Goal: Task Accomplishment & Management: Use online tool/utility

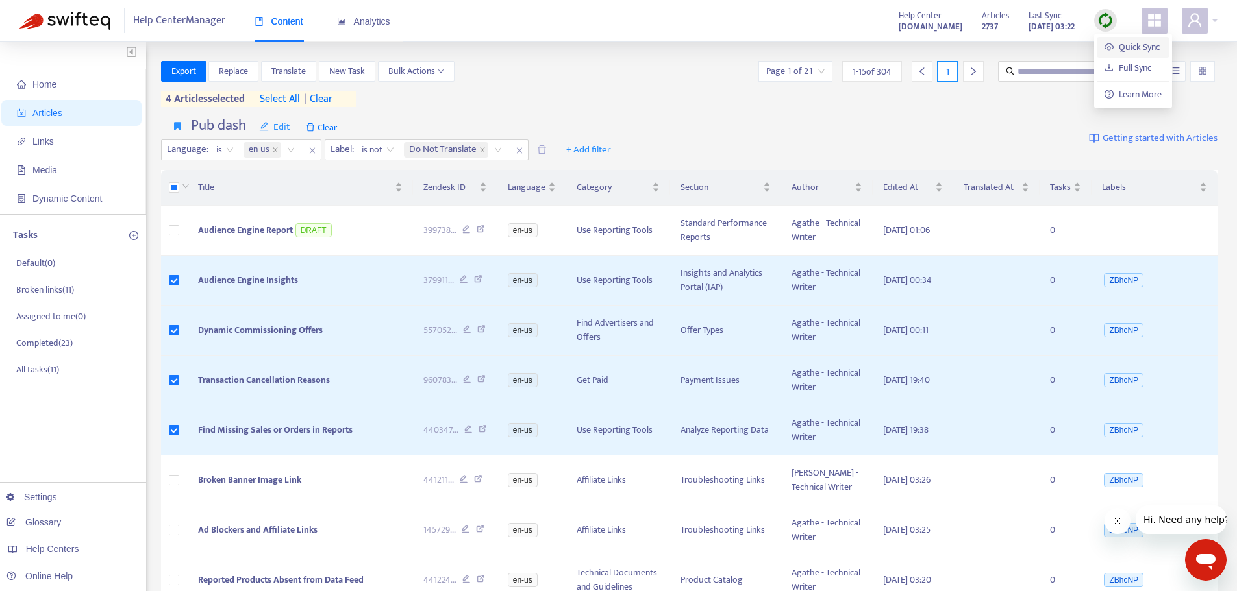
click at [1104, 45] on link "Quick Sync" at bounding box center [1131, 47] width 55 height 15
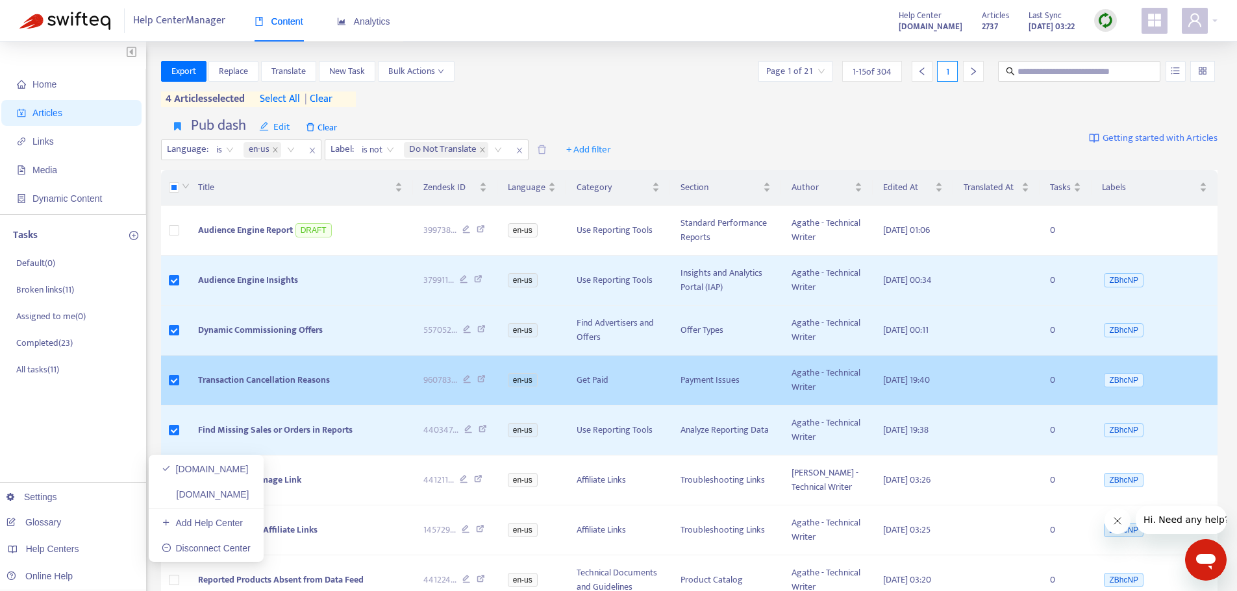
drag, startPoint x: 273, startPoint y: 491, endPoint x: 412, endPoint y: 423, distance: 154.4
click at [249, 491] on link "[DOMAIN_NAME]" at bounding box center [206, 494] width 88 height 10
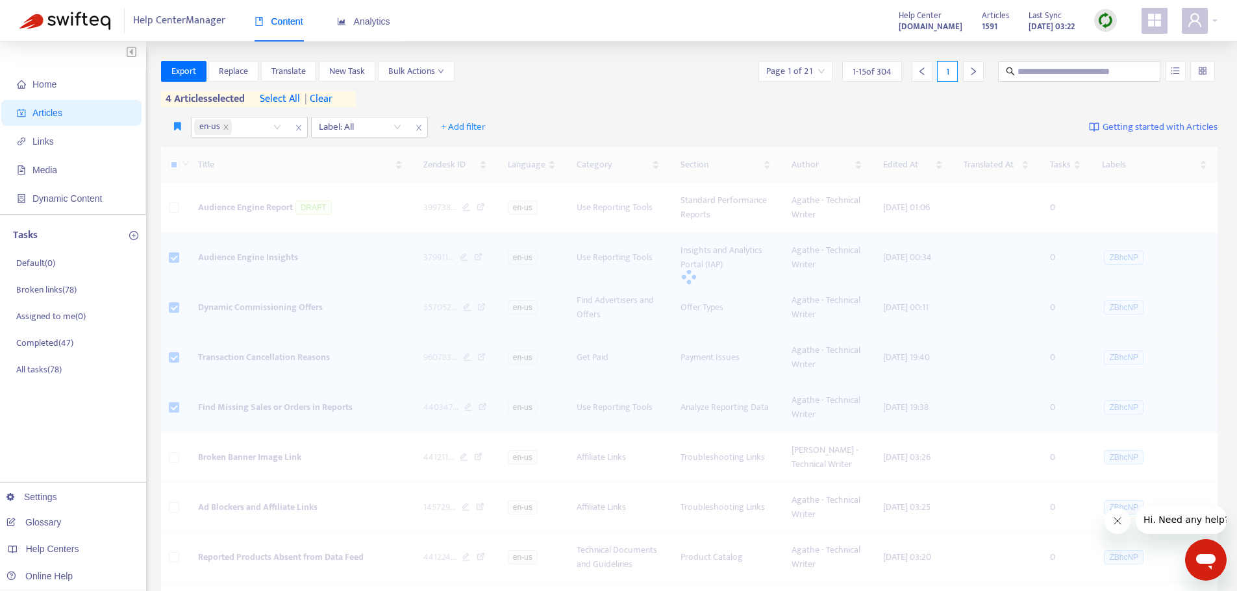
click at [1109, 18] on img at bounding box center [1105, 20] width 16 height 16
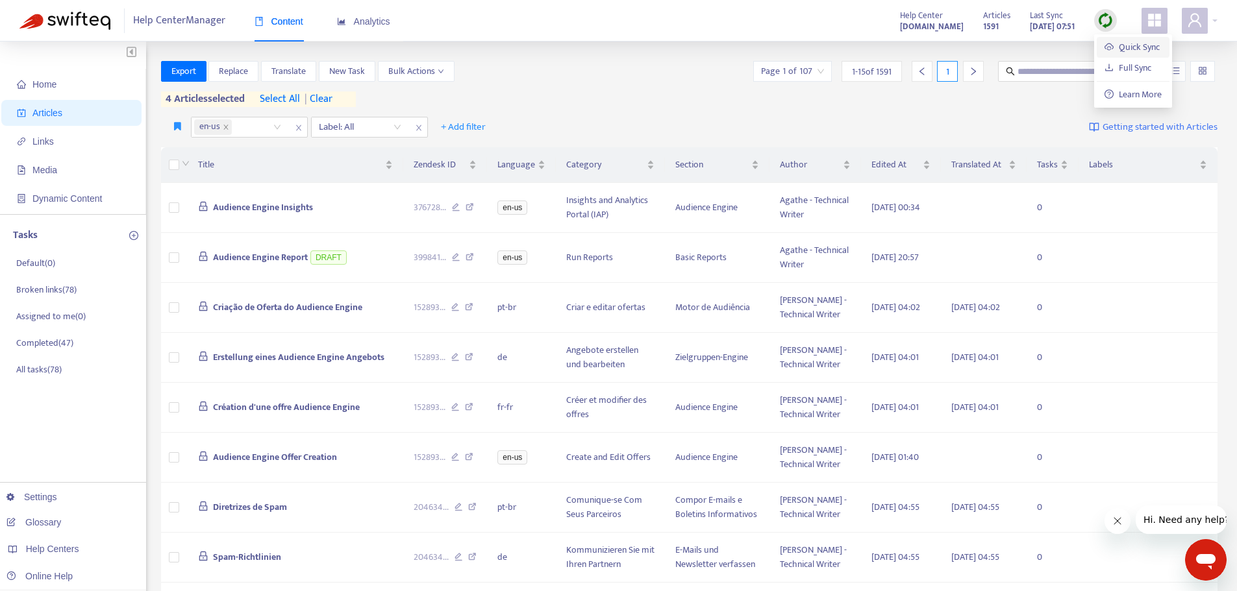
click at [1121, 42] on link "Quick Sync" at bounding box center [1131, 47] width 55 height 15
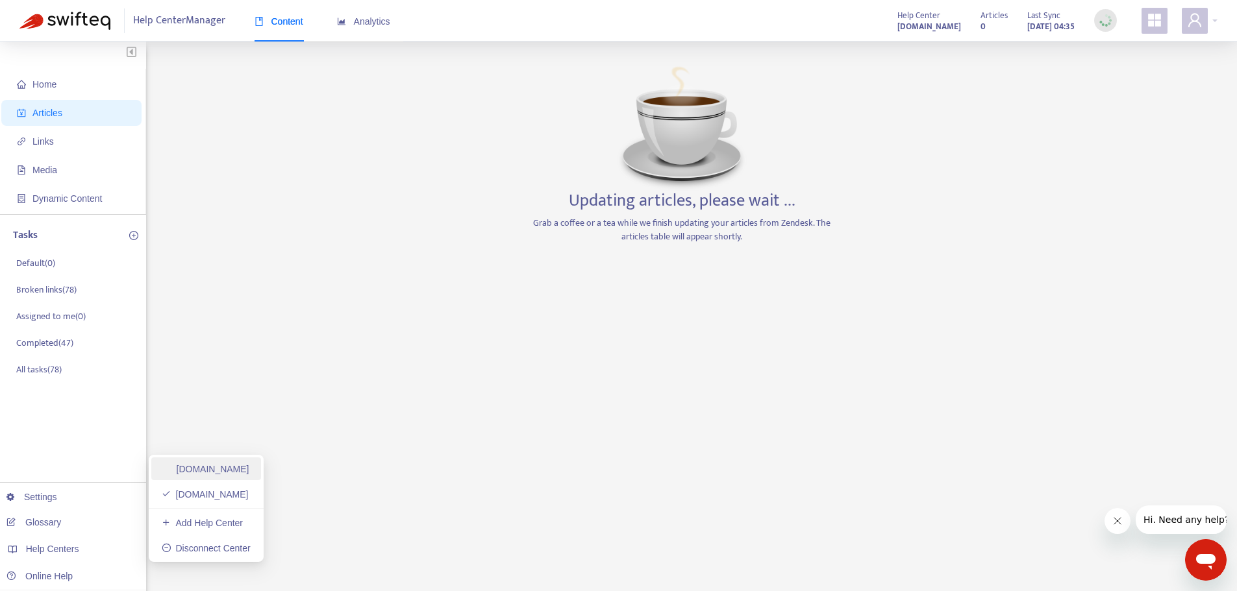
click at [249, 467] on link "[DOMAIN_NAME]" at bounding box center [206, 469] width 88 height 10
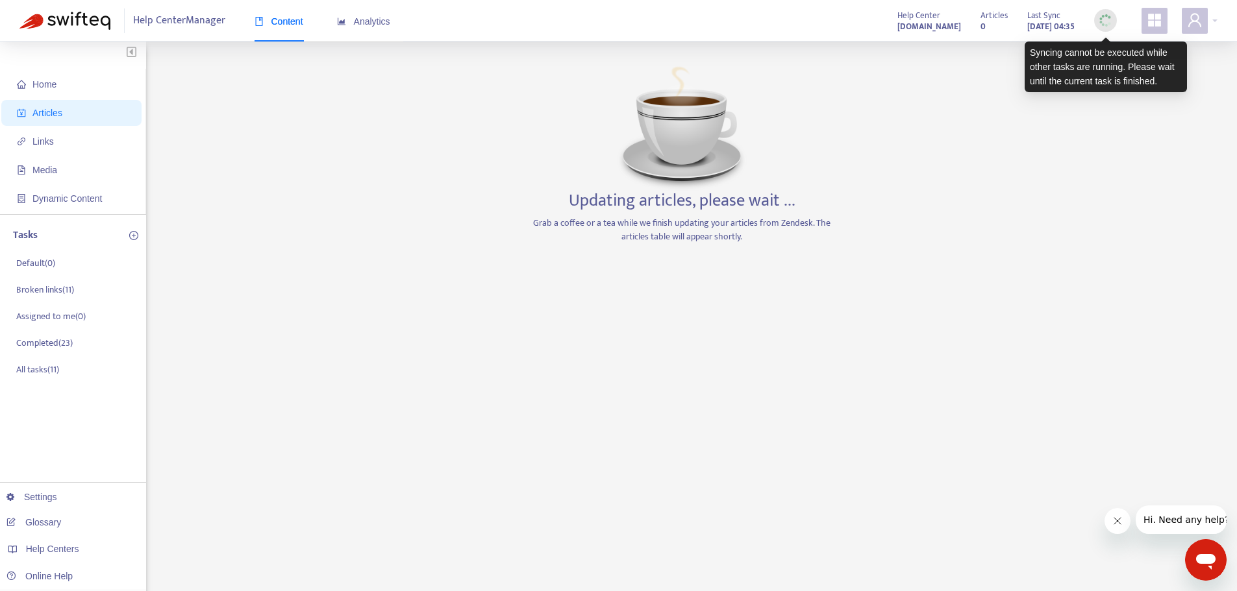
click at [1105, 16] on img at bounding box center [1105, 20] width 16 height 16
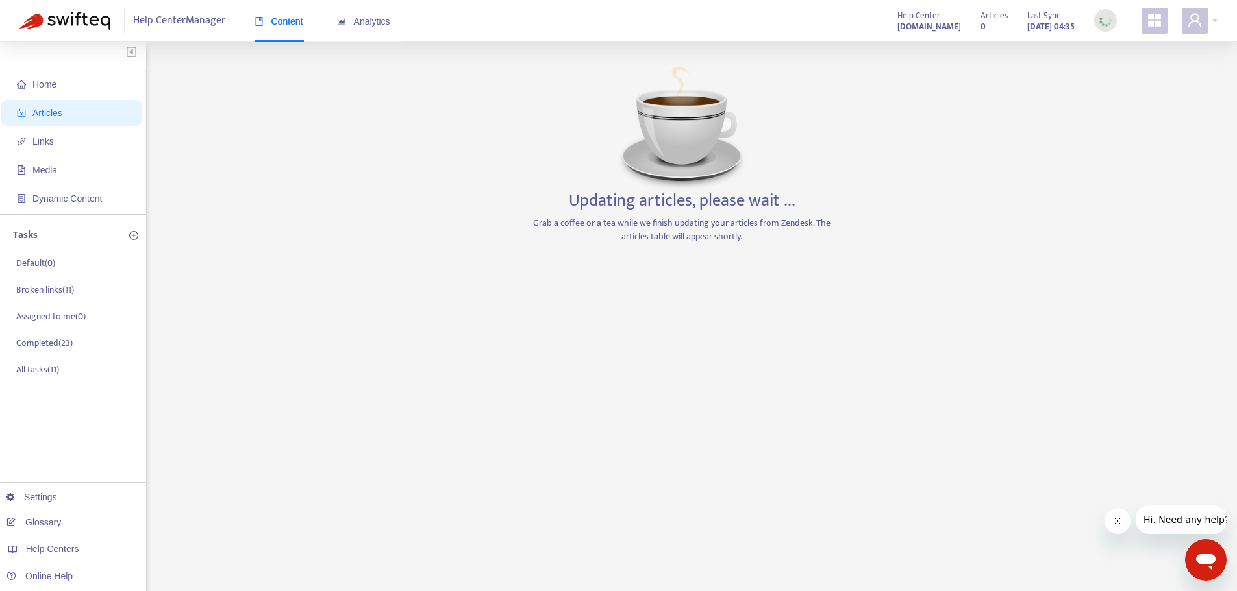
click at [977, 112] on div "Home Articles Links Media Dynamic Content Tasks Default ( 0 ) Broken links ( 11…" at bounding box center [618, 440] width 1198 height 759
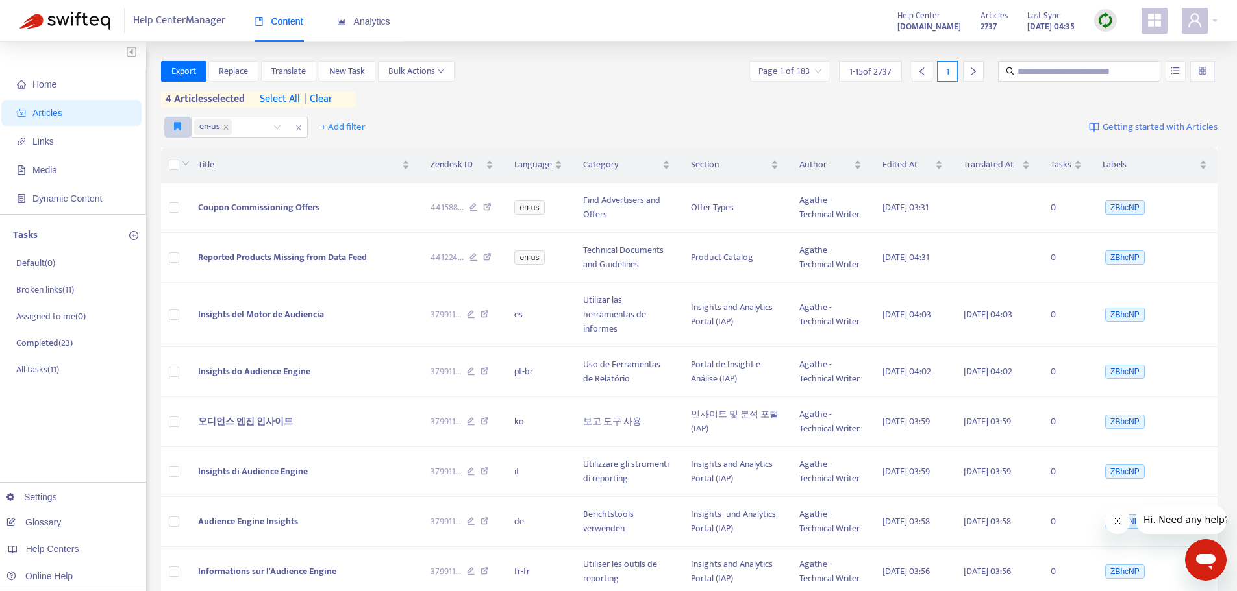
click at [175, 126] on icon "button" at bounding box center [177, 126] width 7 height 10
click at [169, 148] on li "Pub dash" at bounding box center [192, 153] width 51 height 21
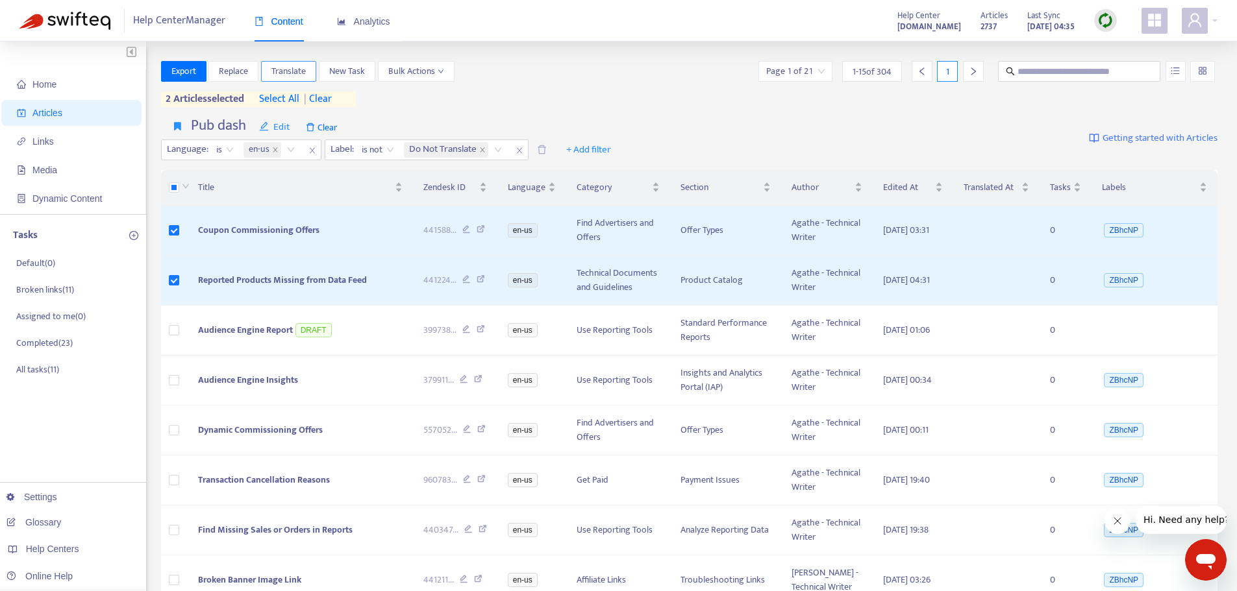
click at [304, 75] on span "Translate" at bounding box center [288, 71] width 34 height 14
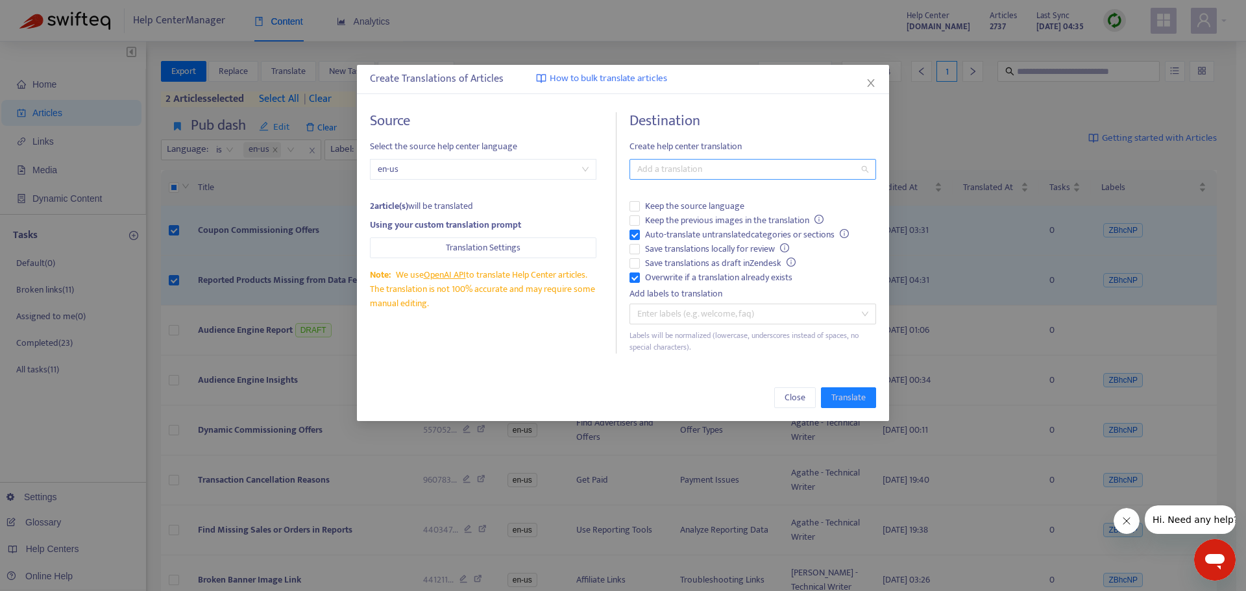
click at [695, 159] on div "Add a translation" at bounding box center [753, 169] width 247 height 21
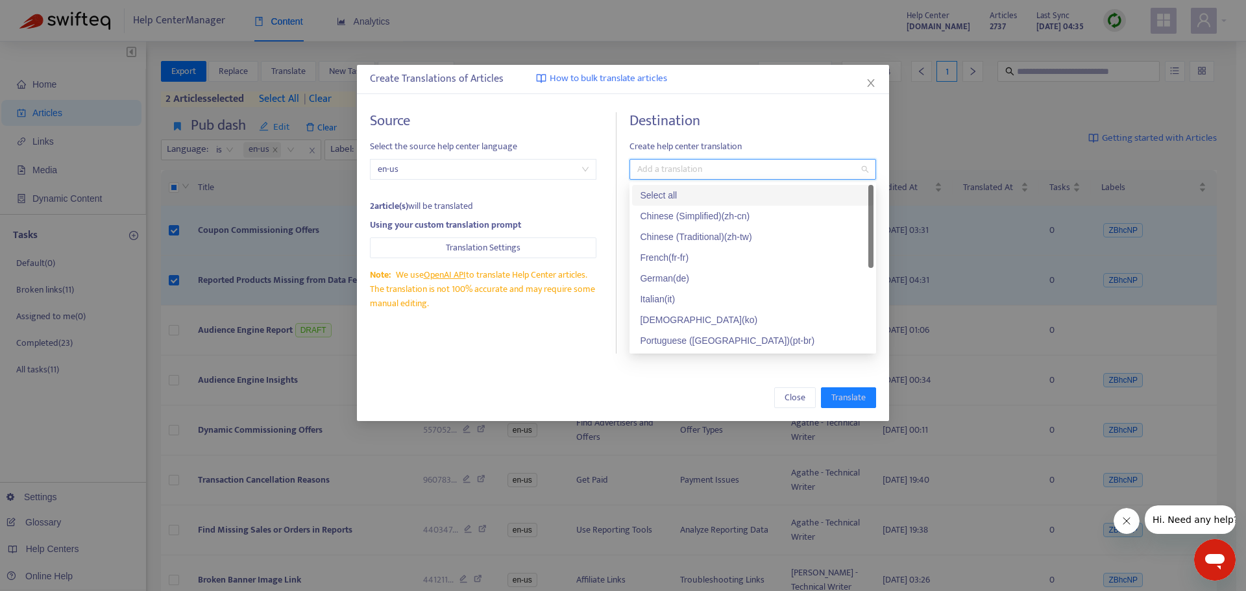
click at [683, 191] on div "Select all" at bounding box center [753, 195] width 226 height 14
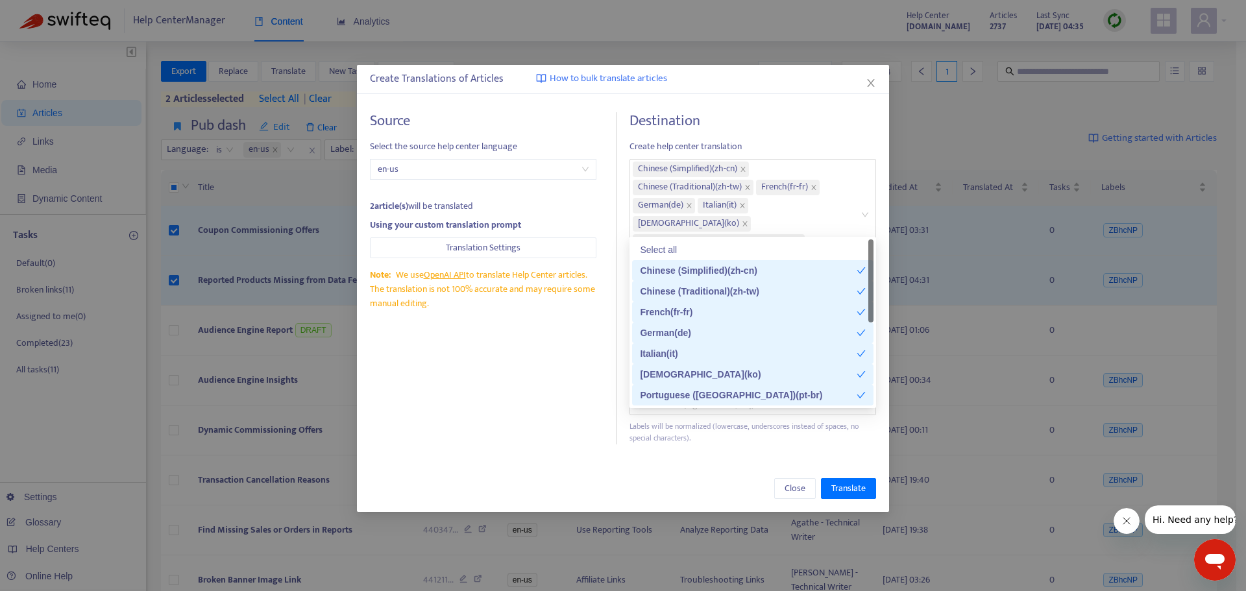
click at [565, 412] on div "Source Select the source help center language en-us 2 article(s) will be transl…" at bounding box center [623, 278] width 532 height 358
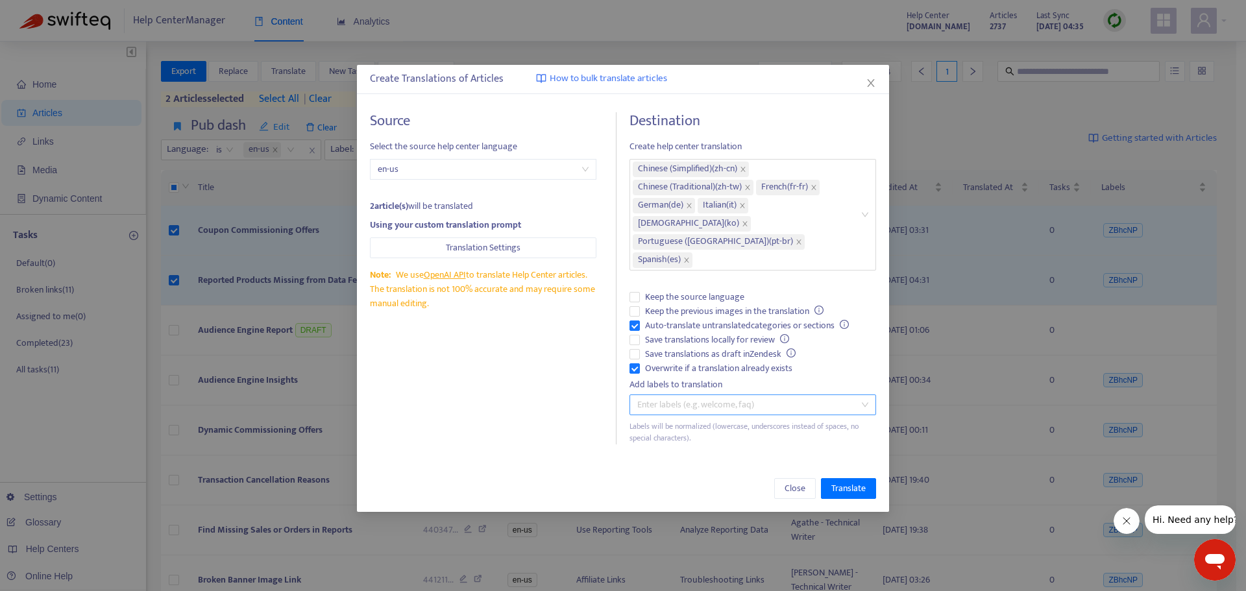
click at [704, 397] on div at bounding box center [746, 405] width 227 height 16
click at [555, 369] on div "Source Select the source help center language en-us 2 article(s) will be transl…" at bounding box center [493, 278] width 247 height 332
click at [844, 482] on span "Translate" at bounding box center [849, 489] width 34 height 14
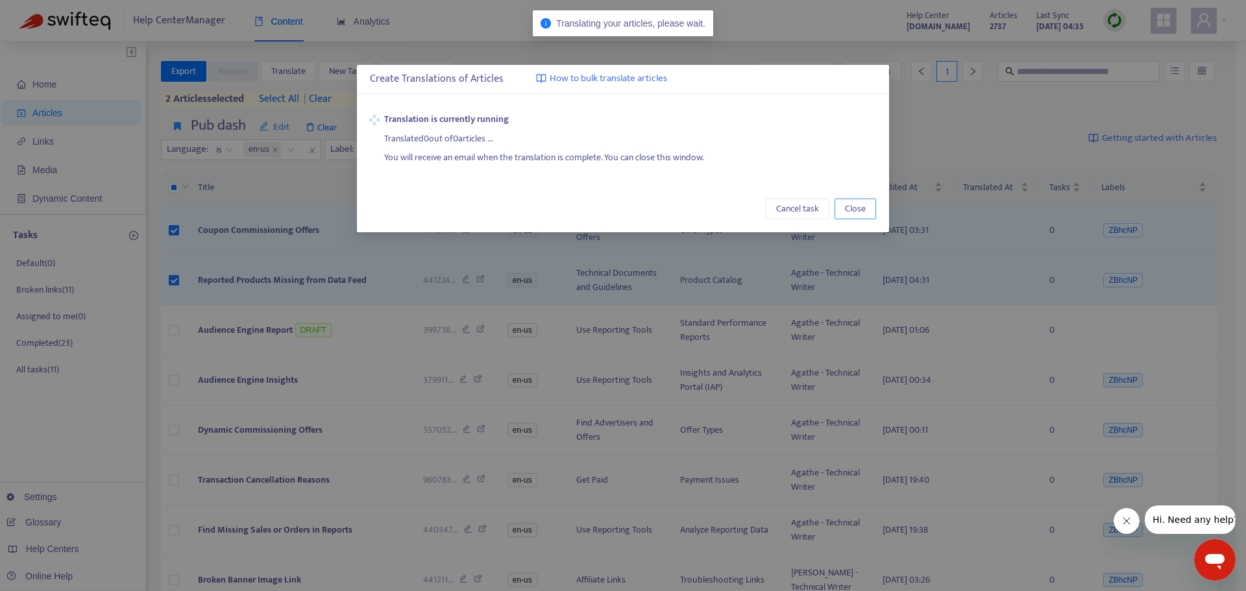
click at [857, 201] on button "Close" at bounding box center [856, 209] width 42 height 21
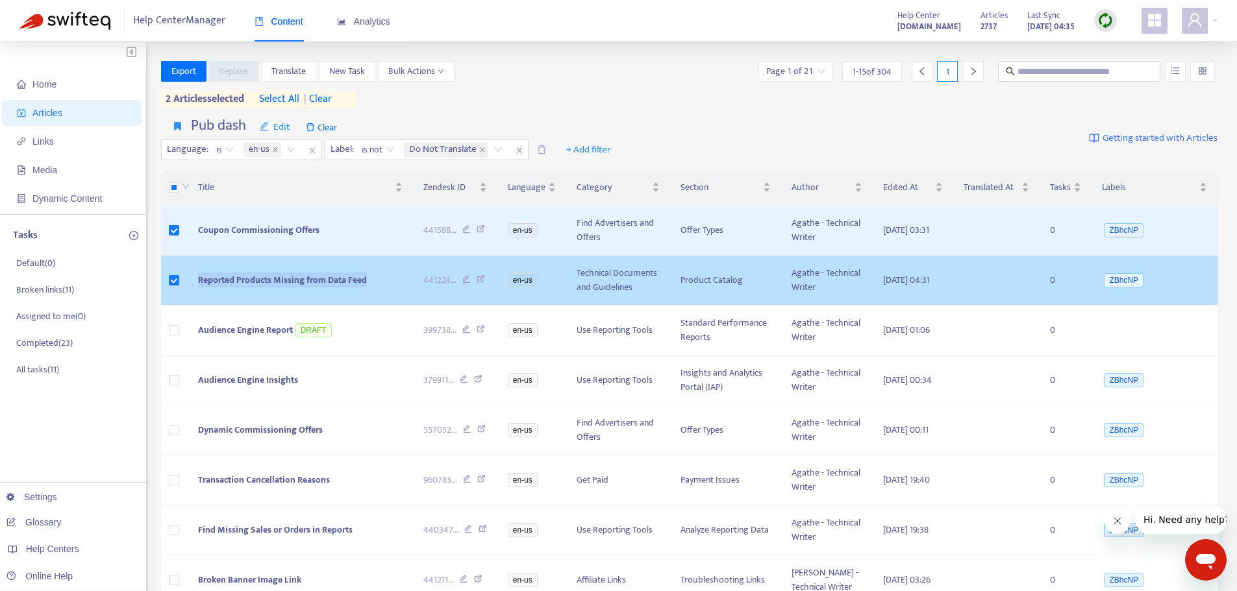
drag, startPoint x: 384, startPoint y: 300, endPoint x: 195, endPoint y: 308, distance: 189.1
click at [195, 306] on td "Reported Products Missing from Data Feed" at bounding box center [300, 281] width 225 height 50
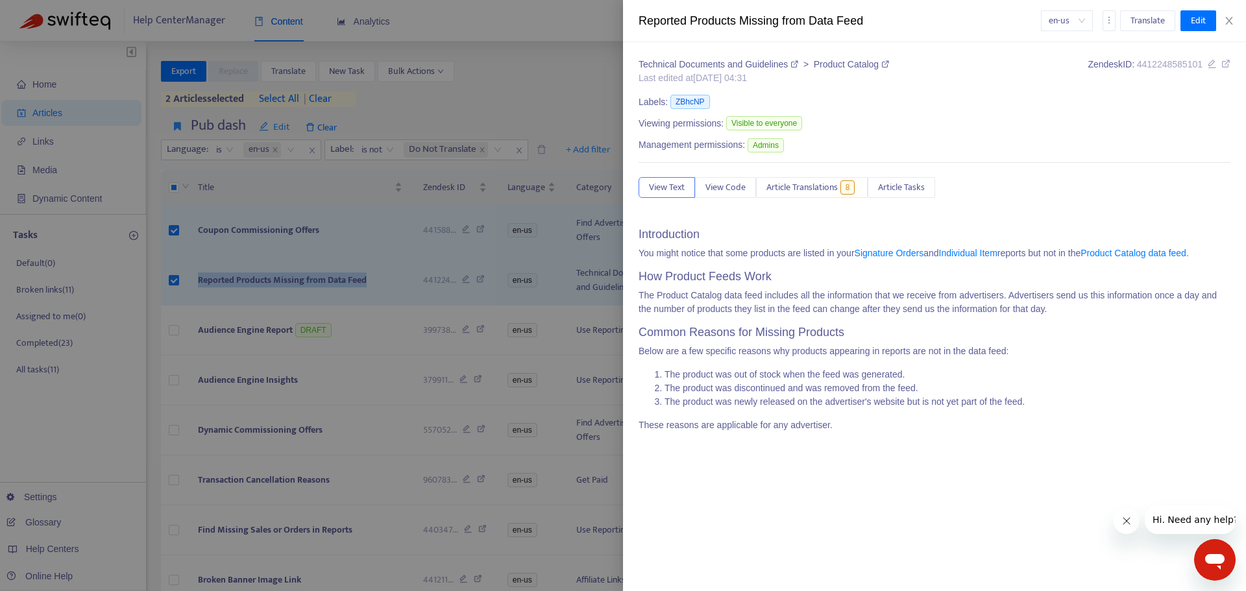
click at [273, 258] on div at bounding box center [623, 295] width 1246 height 591
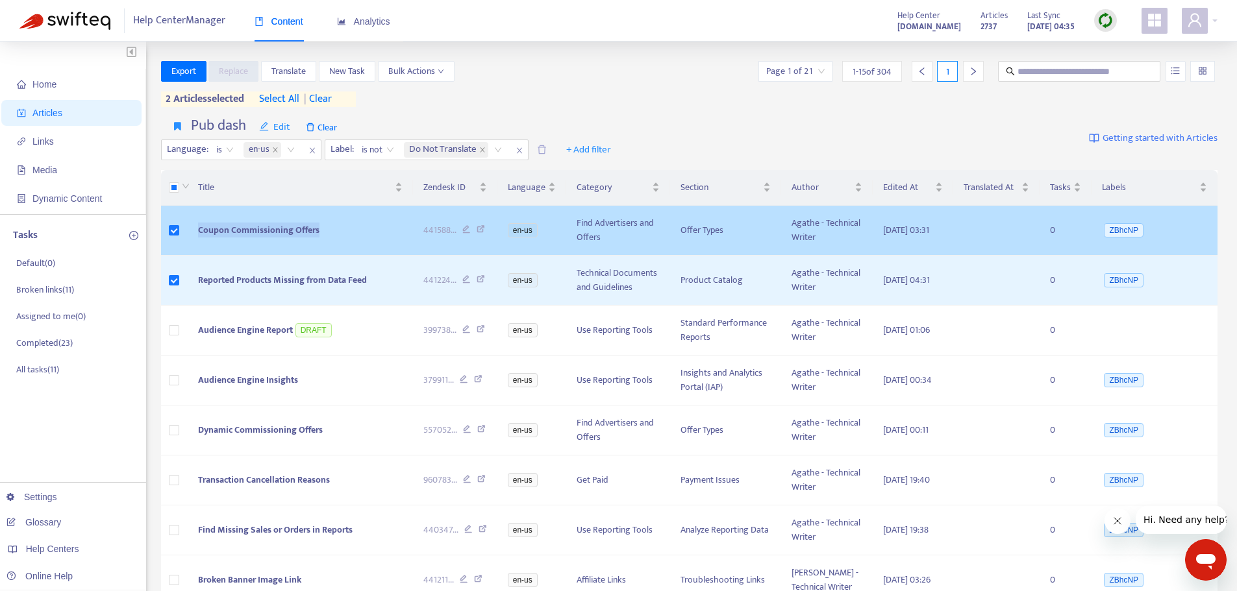
drag, startPoint x: 333, startPoint y: 232, endPoint x: 188, endPoint y: 249, distance: 146.3
click at [188, 249] on td "Coupon Commissioning Offers" at bounding box center [300, 231] width 225 height 50
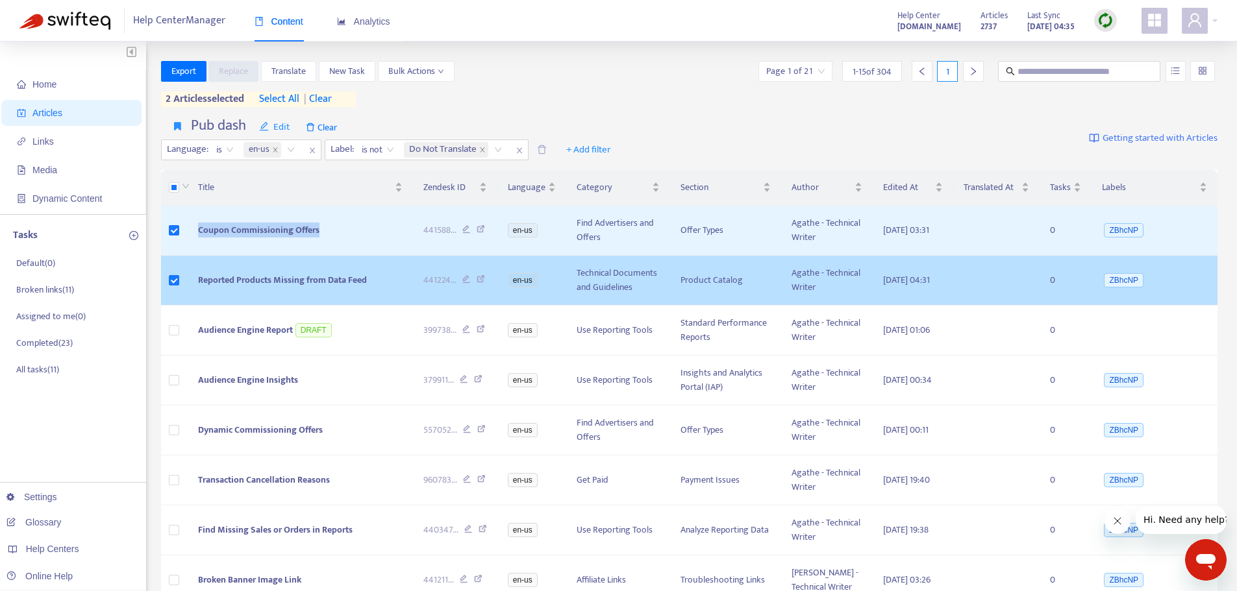
copy span "Coupon Commissioning Offers"
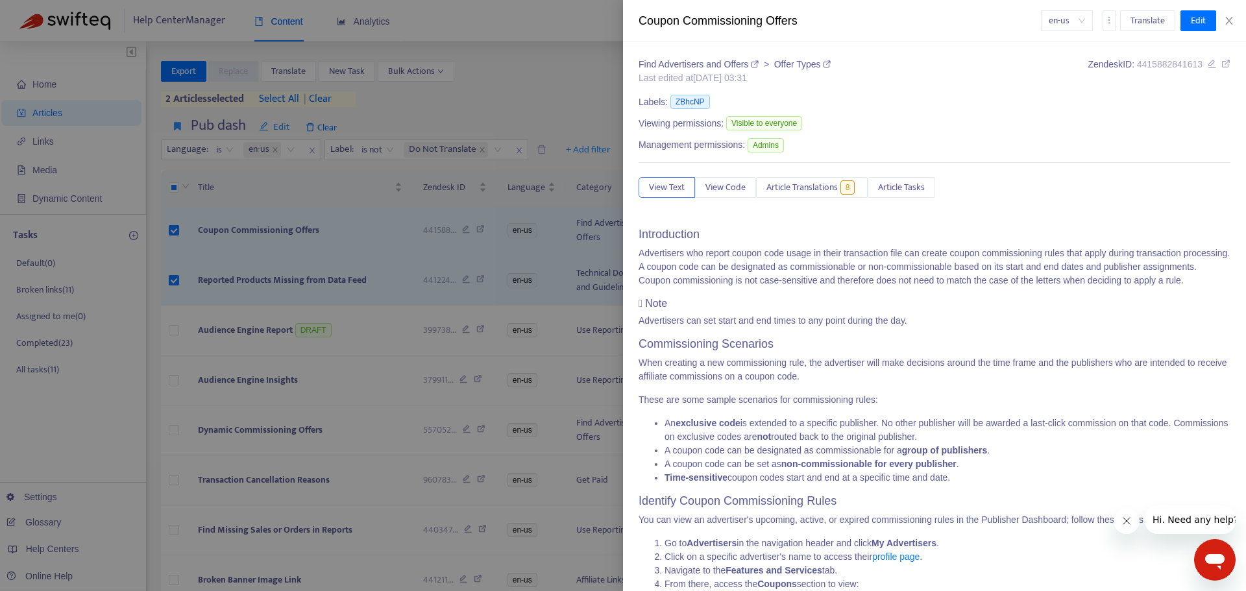
click at [75, 544] on div at bounding box center [623, 295] width 1246 height 591
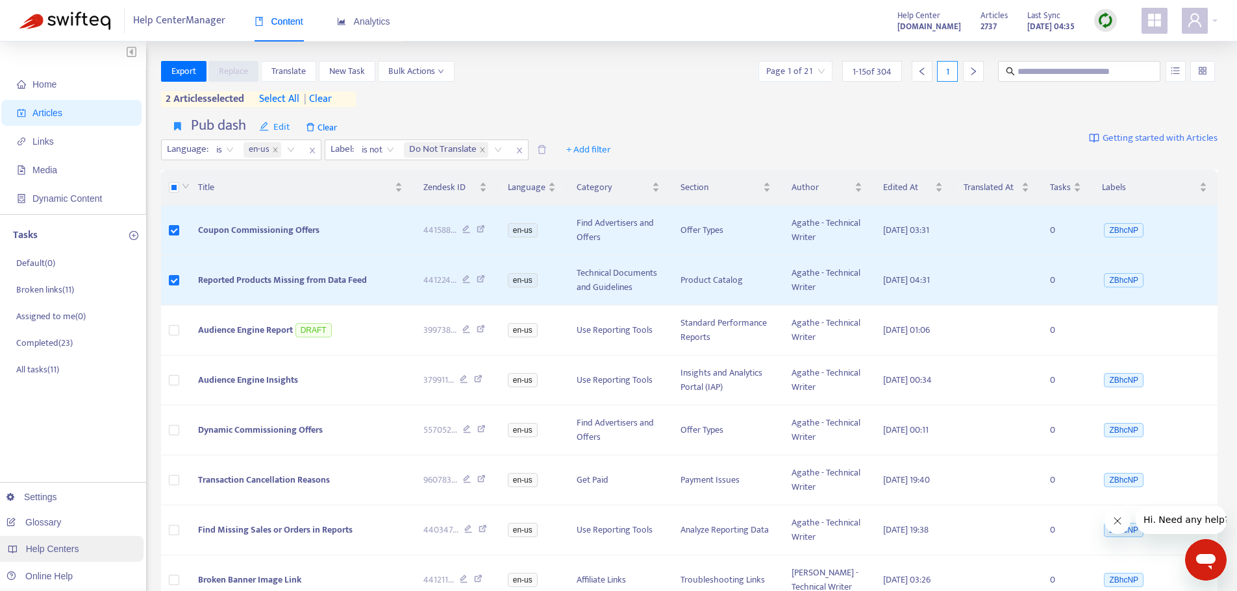
click at [63, 552] on span "Help Centers" at bounding box center [52, 549] width 53 height 10
click at [80, 550] on div "Help Centers" at bounding box center [69, 549] width 147 height 26
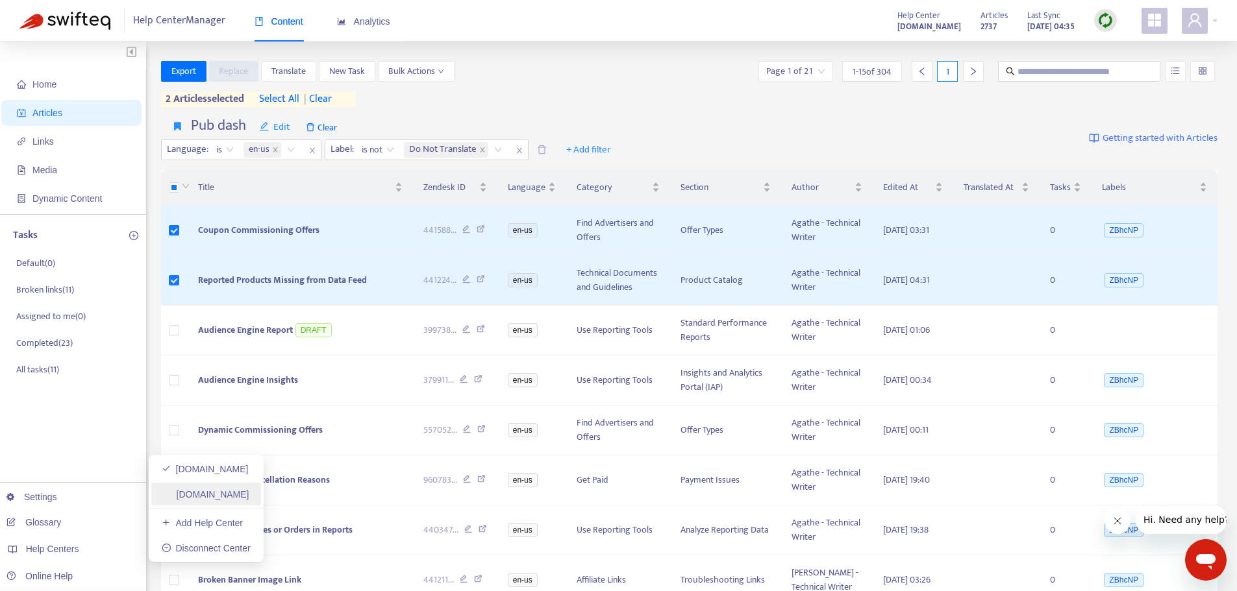
click at [199, 499] on link "[DOMAIN_NAME]" at bounding box center [206, 494] width 88 height 10
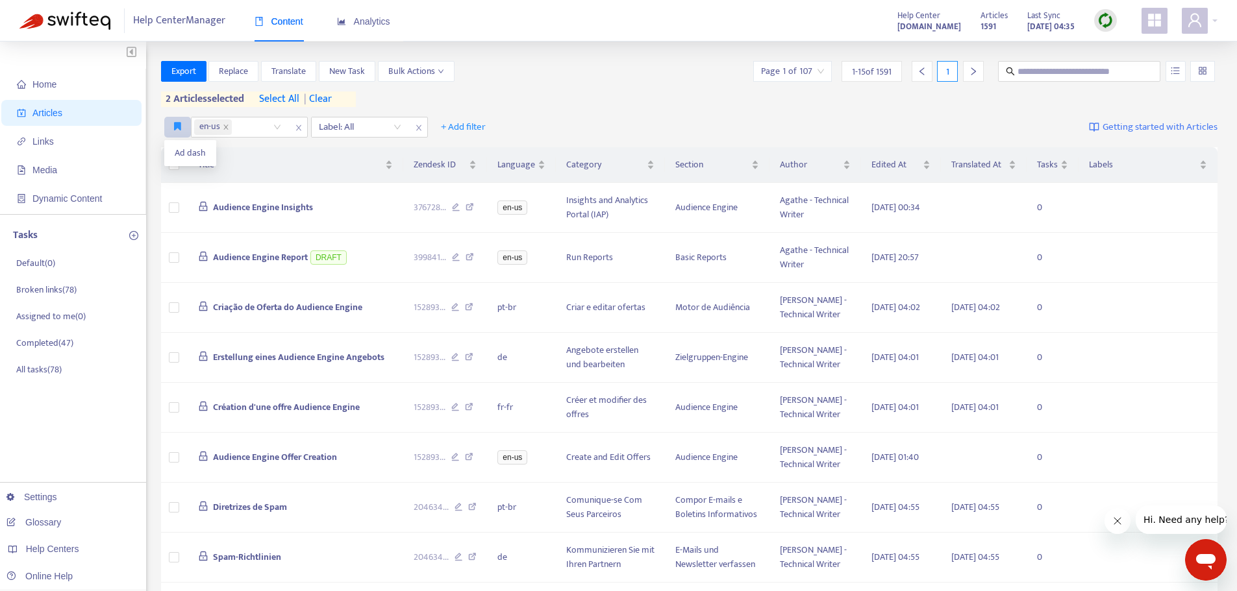
click at [179, 131] on icon "button" at bounding box center [177, 126] width 7 height 10
click at [185, 156] on span "Ad dash" at bounding box center [190, 153] width 31 height 14
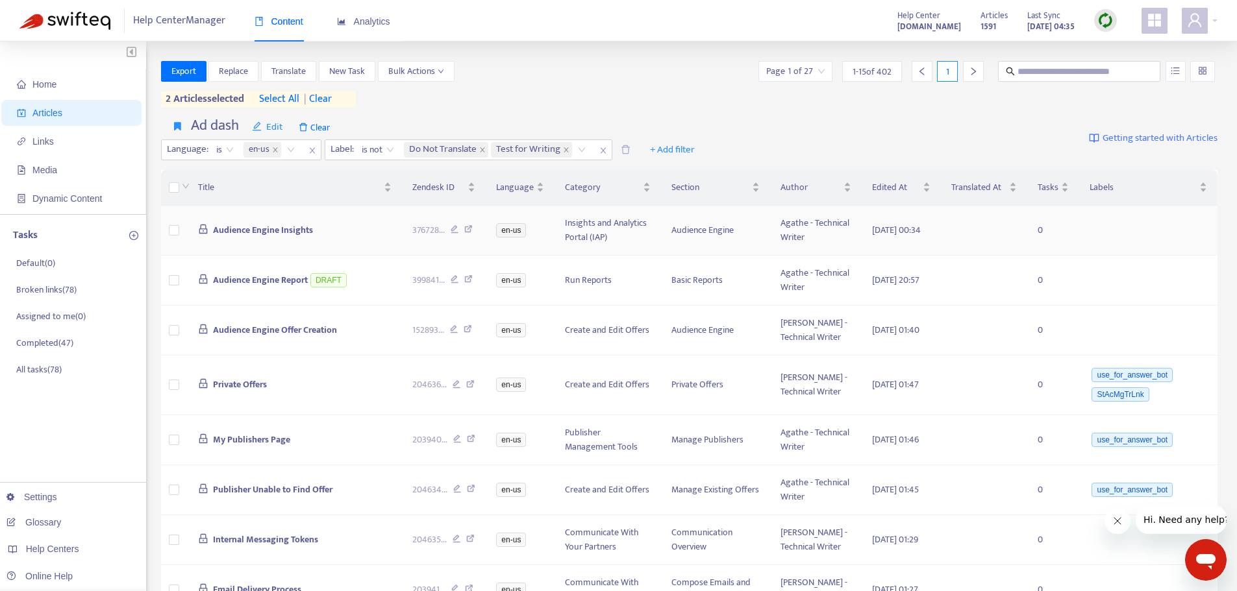
click at [266, 235] on span "Audience Engine Insights" at bounding box center [263, 230] width 100 height 15
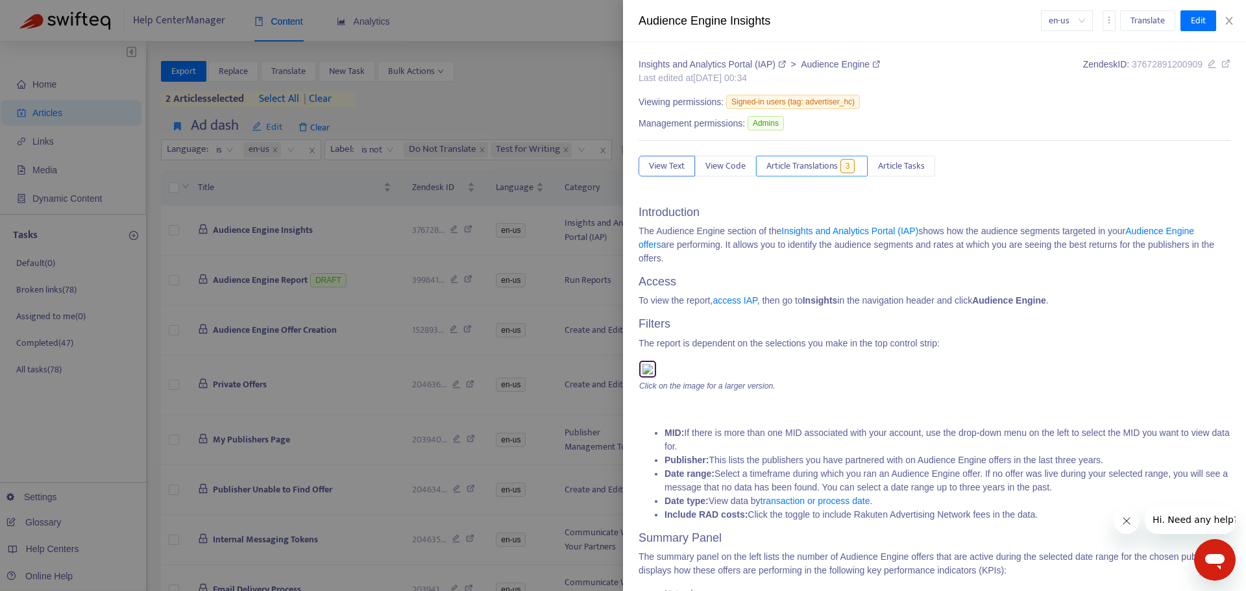
click at [811, 173] on span "Article Translations" at bounding box center [802, 166] width 71 height 14
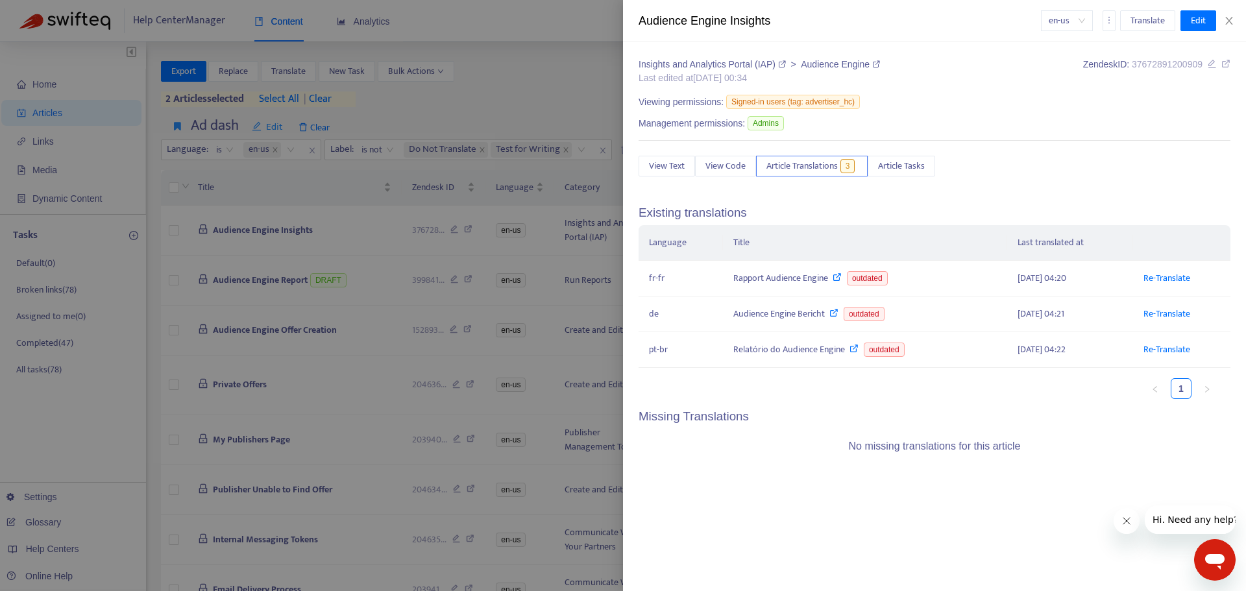
click at [188, 228] on div at bounding box center [623, 295] width 1246 height 591
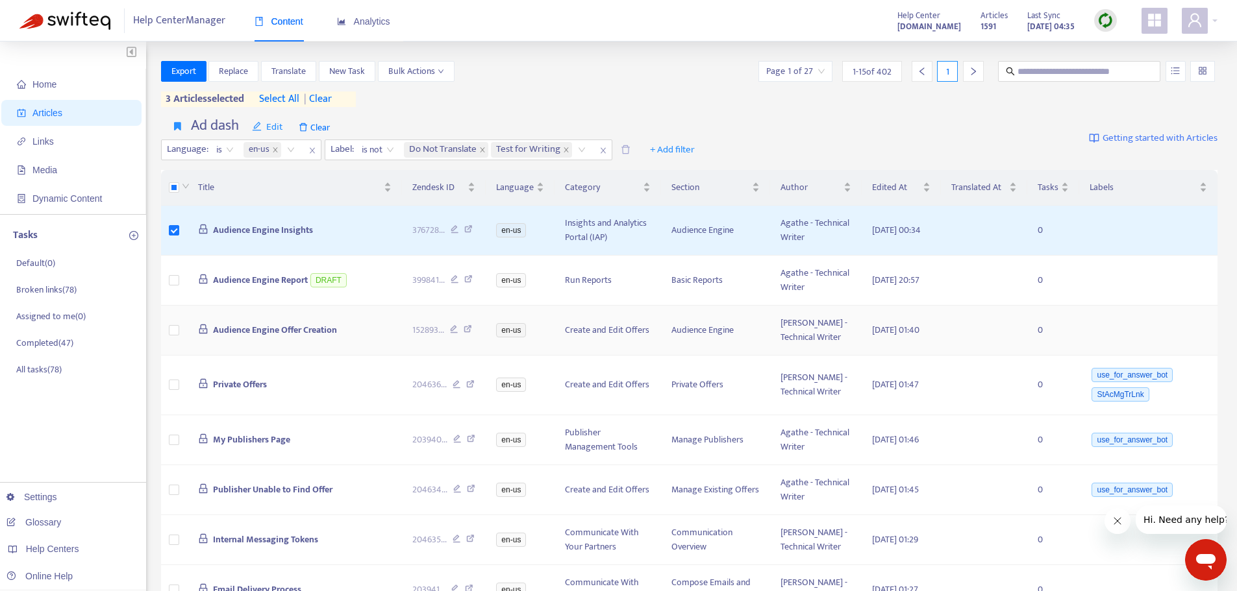
click at [296, 338] on span "Audience Engine Offer Creation" at bounding box center [275, 330] width 124 height 15
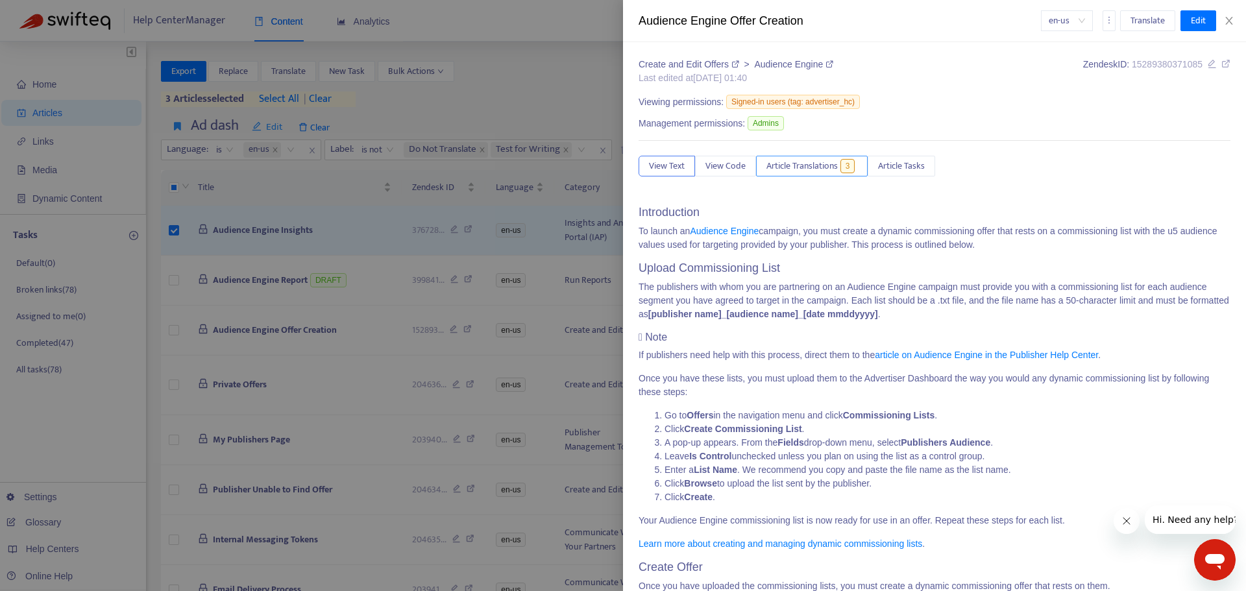
click at [813, 168] on span "Article Translations" at bounding box center [802, 166] width 71 height 14
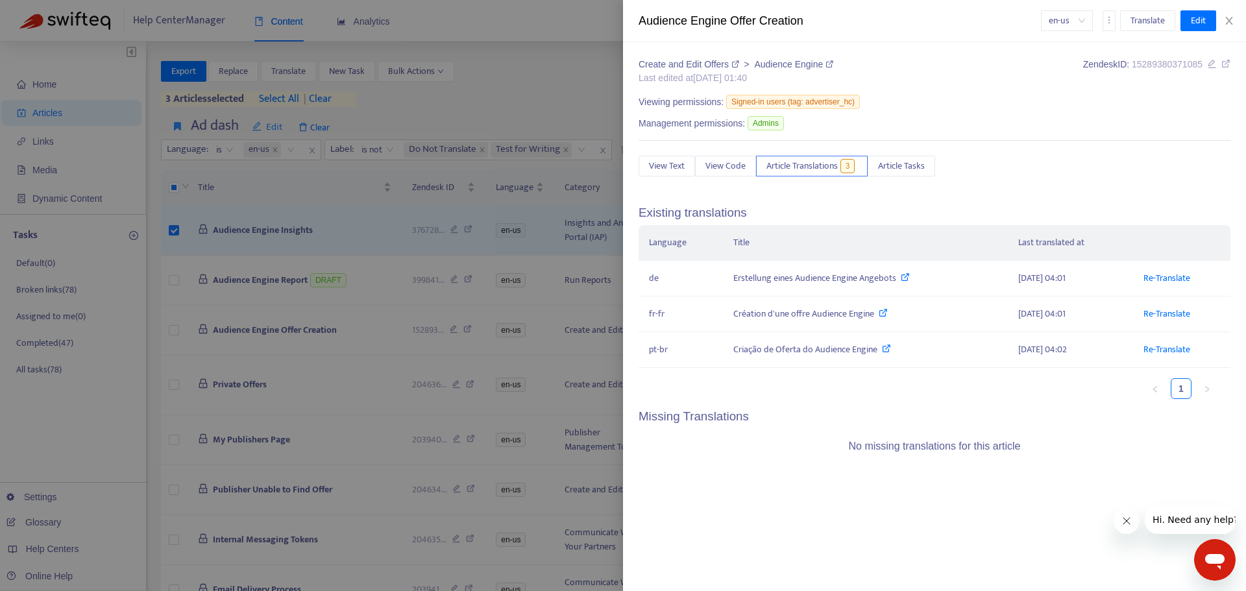
click at [269, 376] on div at bounding box center [623, 295] width 1246 height 591
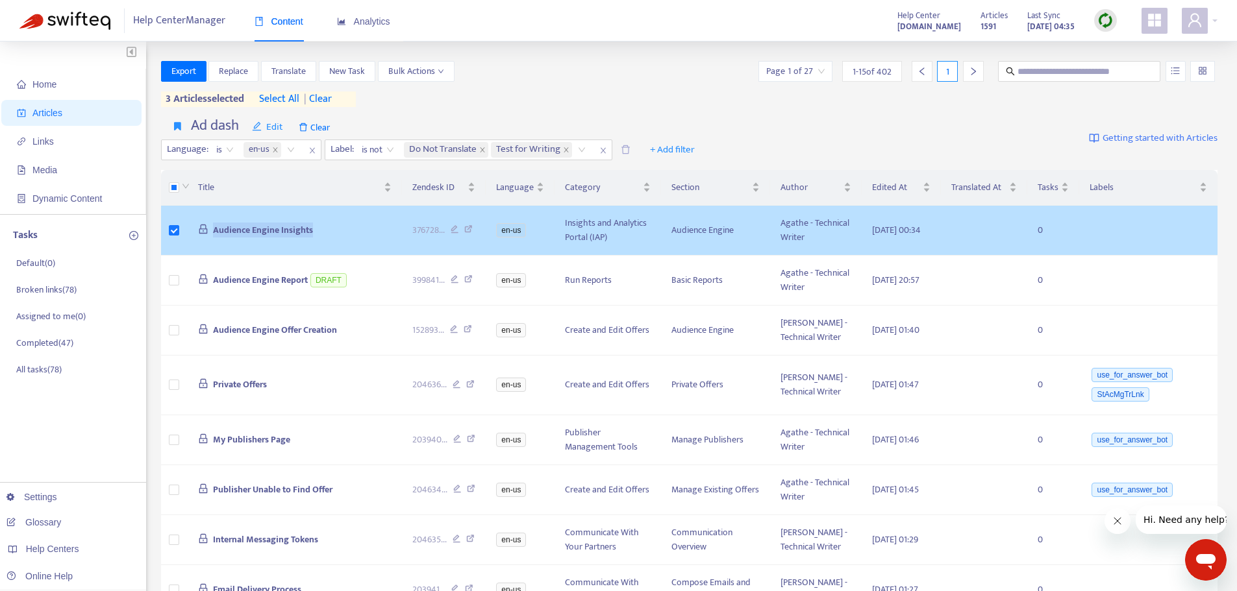
click at [177, 240] on tr "Audience Engine Insights 376728 ... en-us Insights and Analytics Portal (IAP) A…" at bounding box center [689, 231] width 1057 height 50
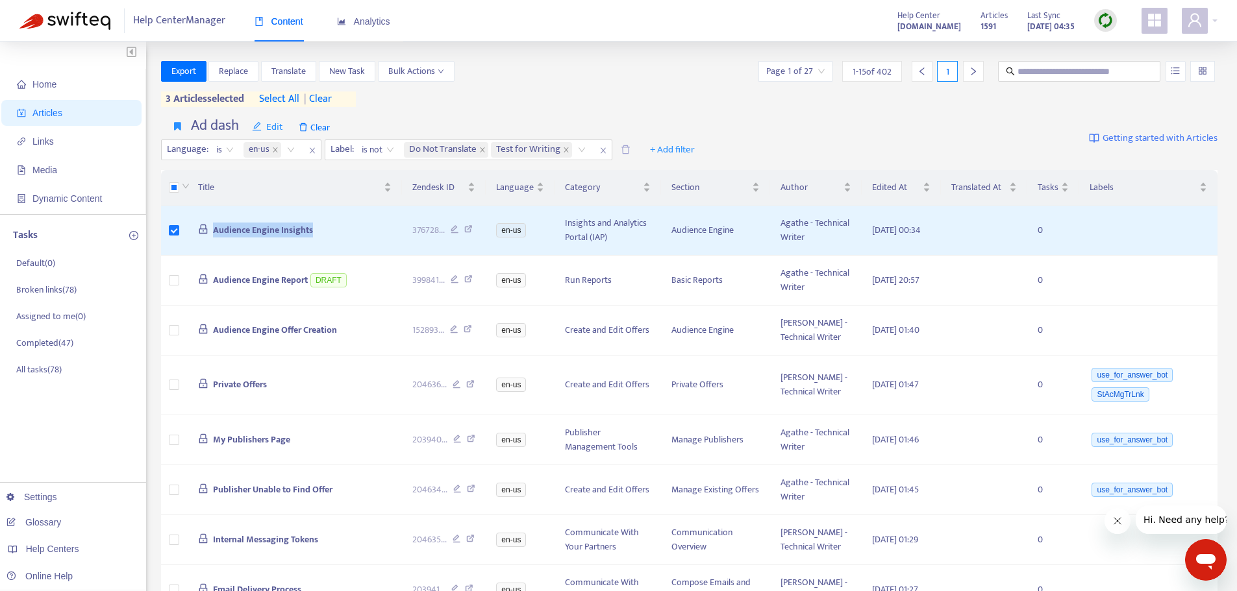
copy tr "Audience Engine Insights"
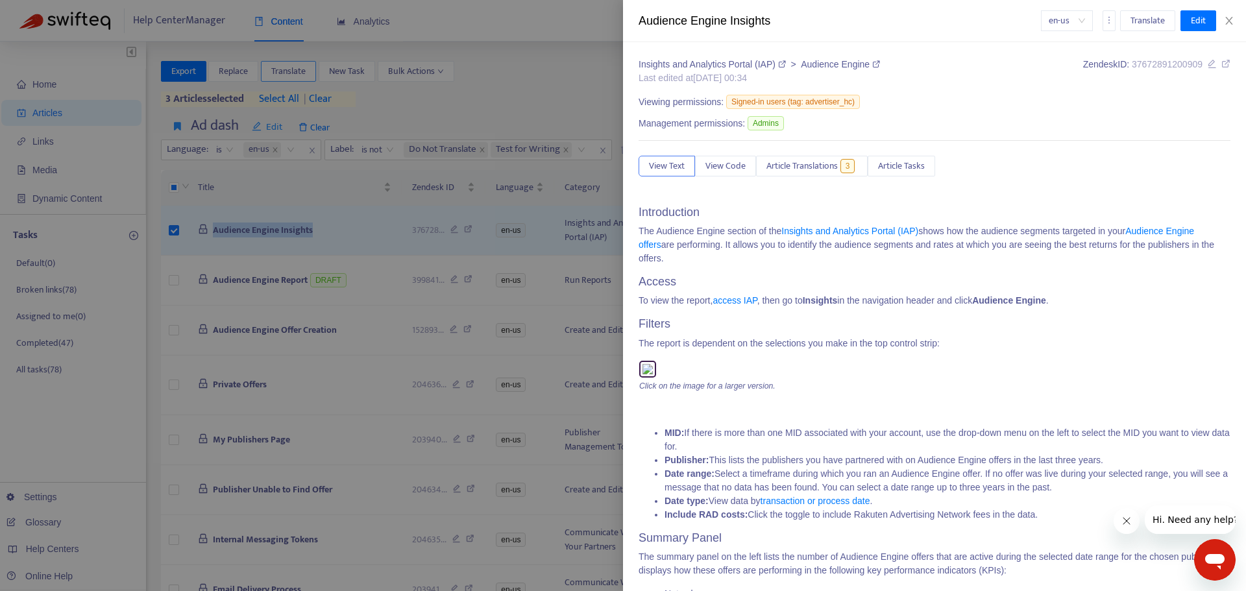
click at [286, 62] on div at bounding box center [623, 295] width 1246 height 591
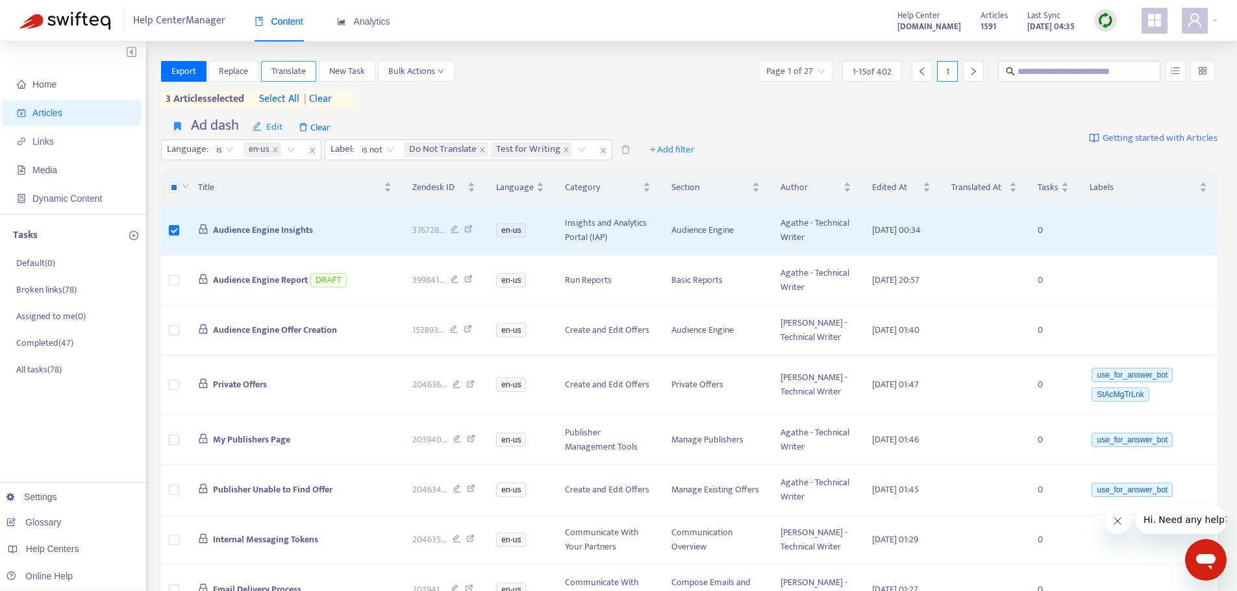
click at [288, 70] on span "Translate" at bounding box center [288, 71] width 34 height 14
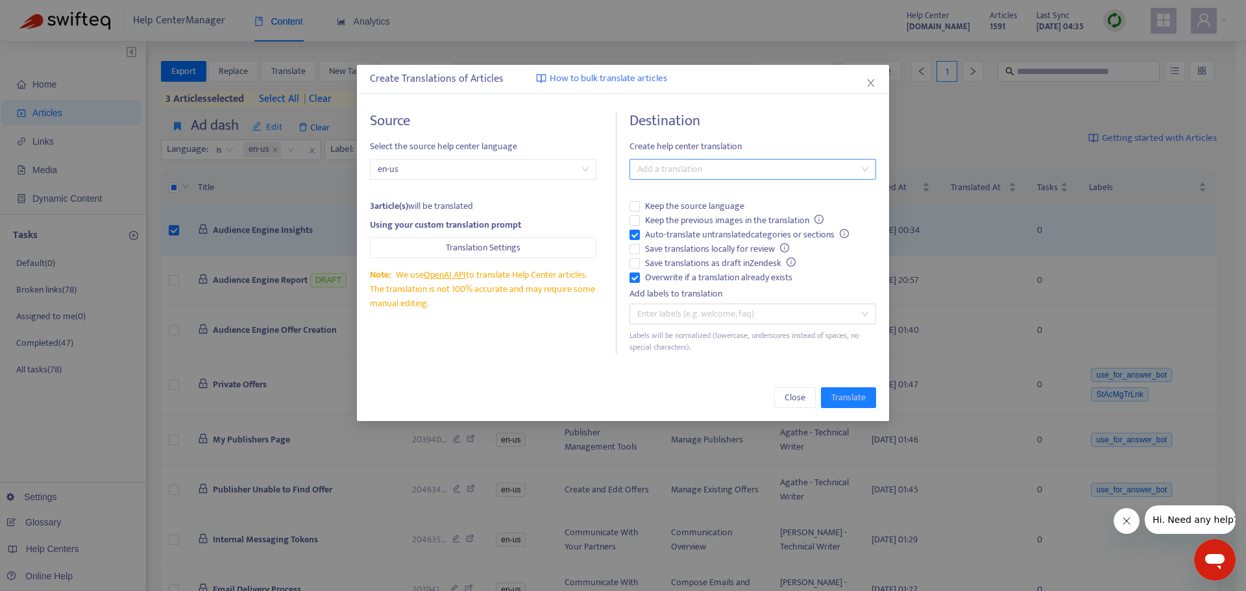
click at [659, 162] on div at bounding box center [746, 170] width 227 height 16
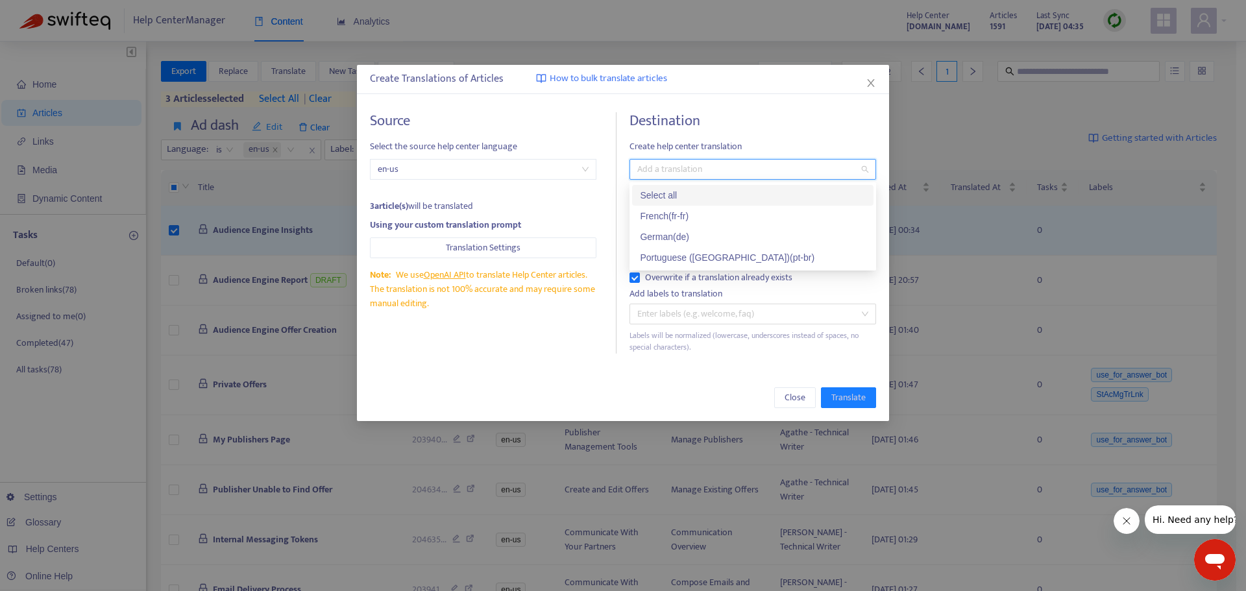
click at [678, 202] on div "Select all" at bounding box center [753, 195] width 226 height 14
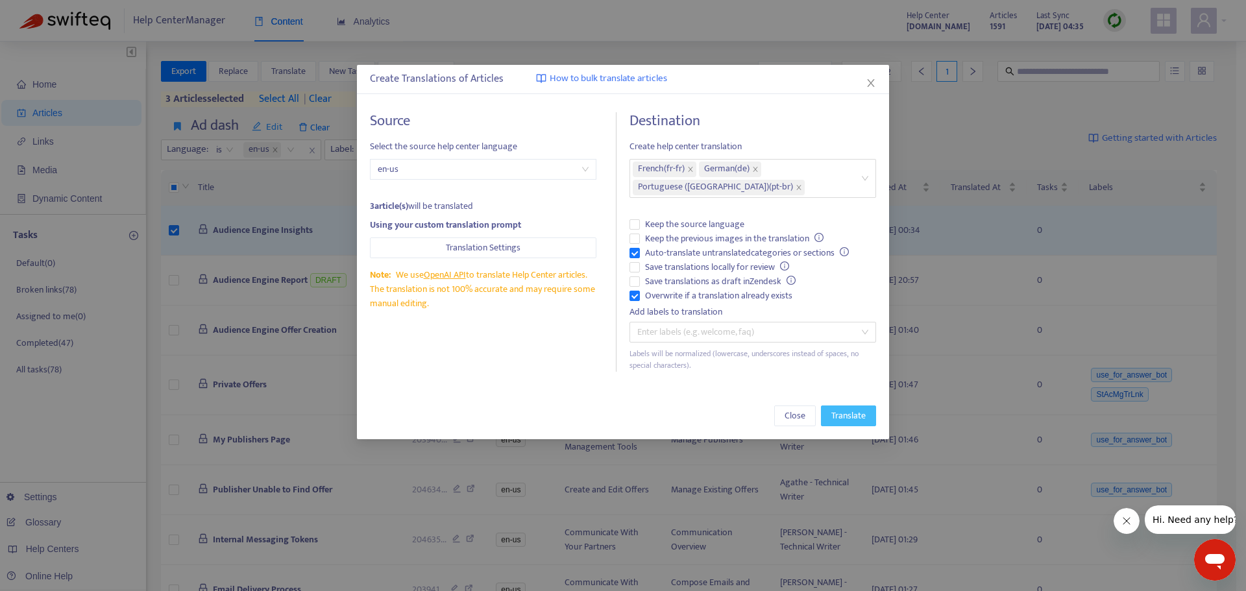
drag, startPoint x: 847, startPoint y: 418, endPoint x: 820, endPoint y: 404, distance: 29.9
click at [848, 418] on span "Translate" at bounding box center [849, 416] width 34 height 14
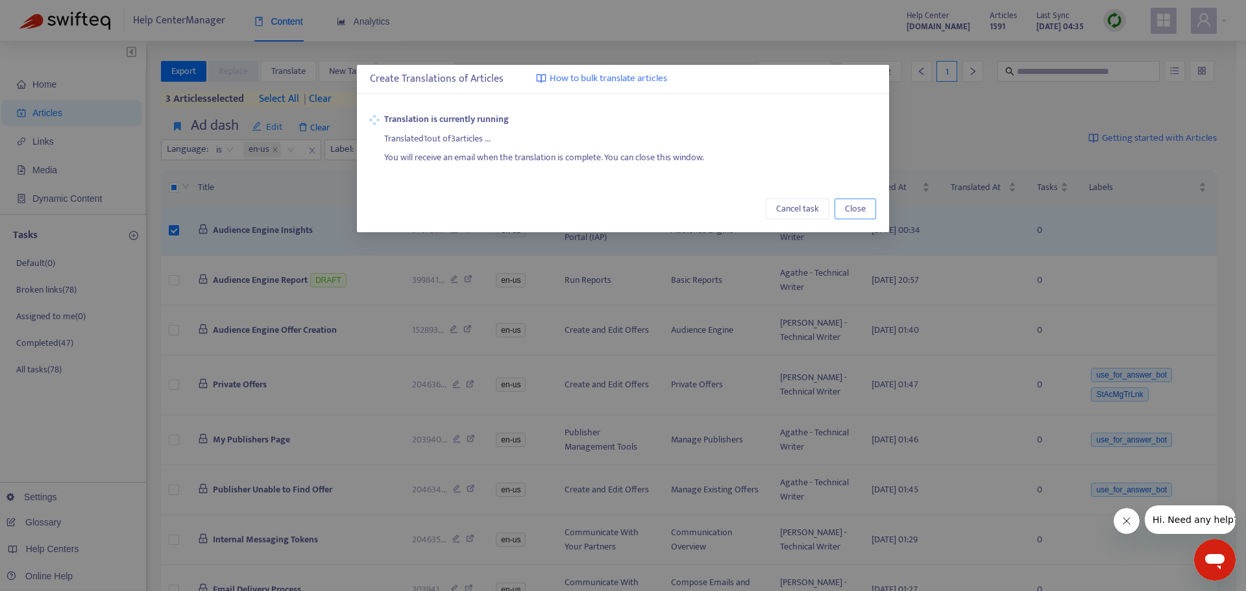
click at [873, 207] on button "Close" at bounding box center [856, 209] width 42 height 21
